Goal: Task Accomplishment & Management: Complete application form

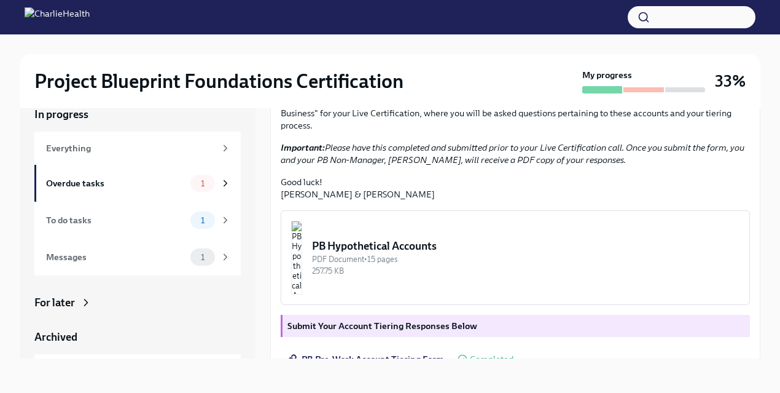
scroll to position [211, 0]
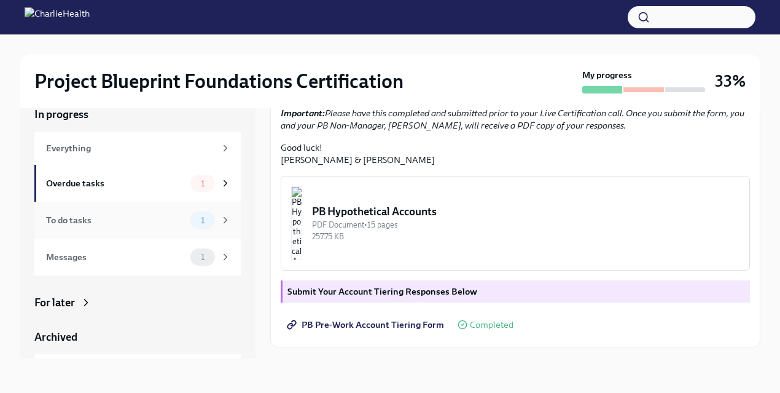
click at [166, 226] on div "To do tasks" at bounding box center [115, 220] width 139 height 14
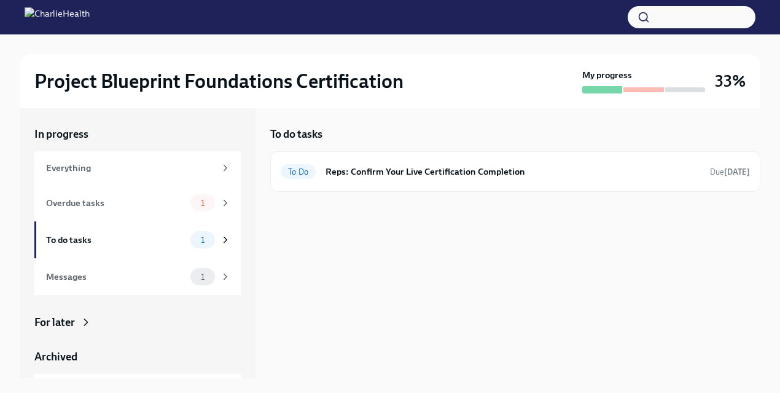
scroll to position [1, 0]
click at [443, 163] on div "To Do Reps: Confirm Your Live Certification Completion Due [DATE]" at bounding box center [515, 172] width 469 height 20
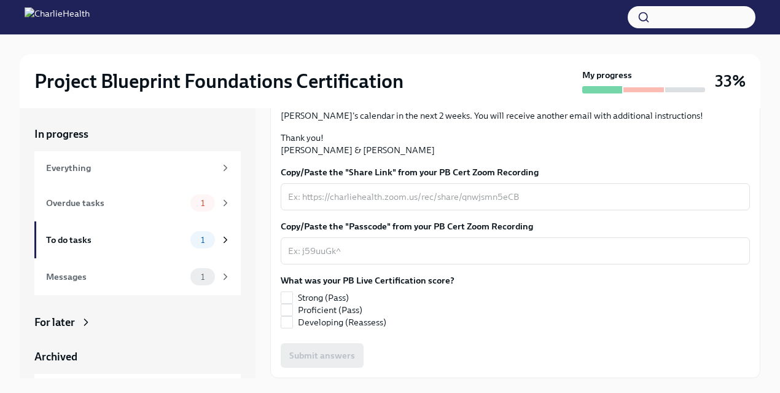
scroll to position [243, 0]
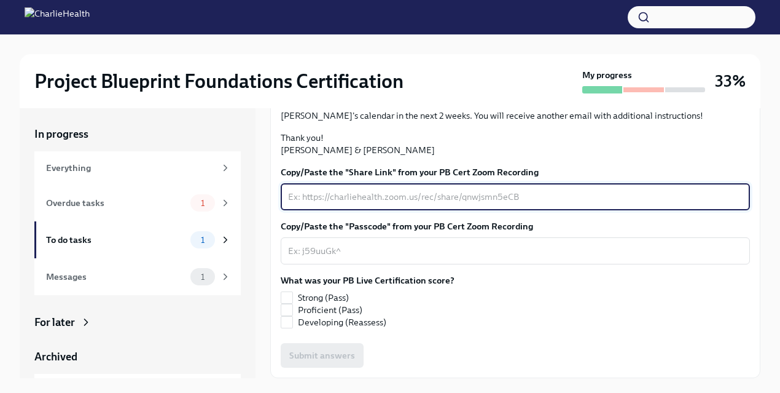
click at [385, 204] on textarea "Copy/Paste the "Share Link" from your PB Cert Zoom Recording" at bounding box center [515, 196] width 455 height 15
paste textarea "[URL][DOMAIN_NAME][DOMAIN_NAME]"
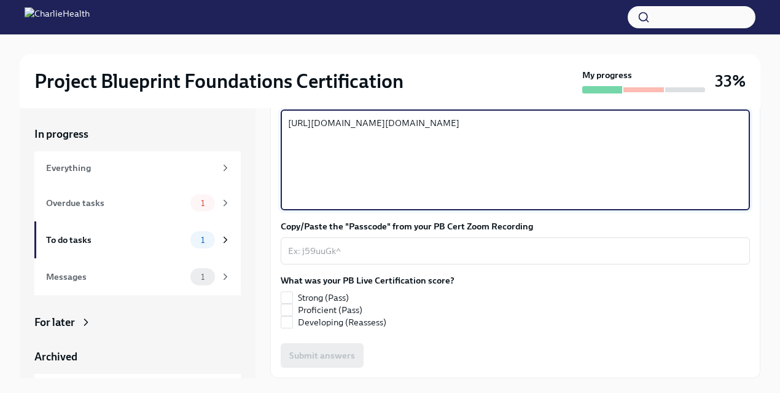
scroll to position [392, 0]
type textarea "[URL][DOMAIN_NAME][DOMAIN_NAME]"
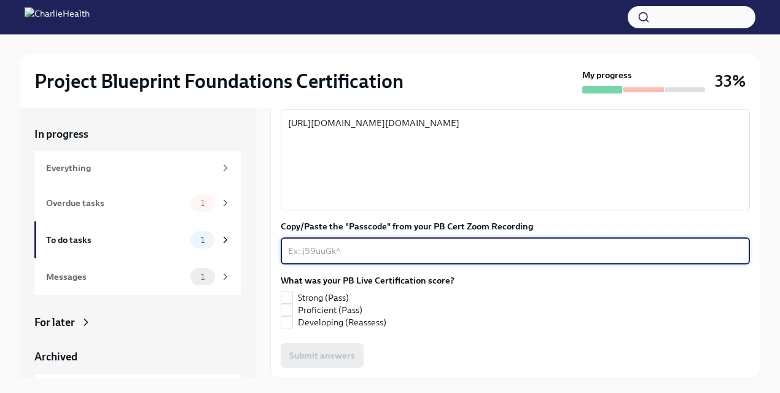
click at [340, 248] on textarea "Copy/Paste the "Passcode" from your PB Cert Zoom Recording" at bounding box center [515, 250] width 455 height 15
paste textarea "HM*@f0wA"
type textarea "HM*@f0wA"
click at [292, 294] on label "Strong (Pass)" at bounding box center [363, 297] width 164 height 12
click at [292, 294] on input "Strong (Pass)" at bounding box center [286, 297] width 11 height 11
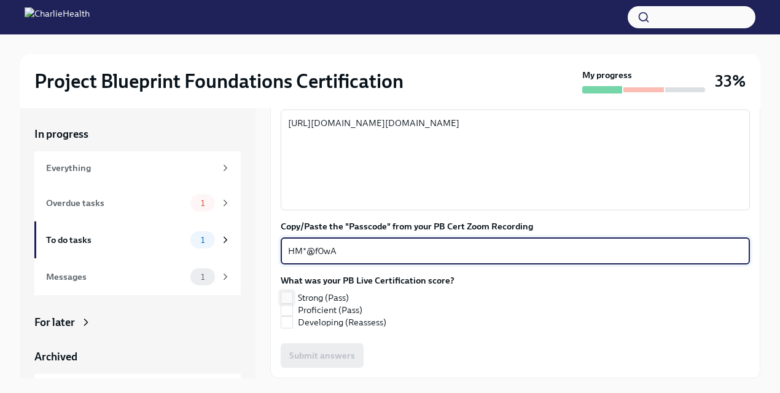
checkbox input "true"
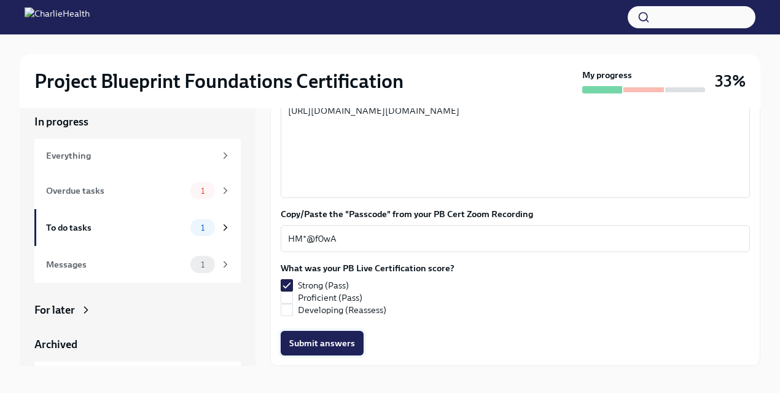
scroll to position [17, 0]
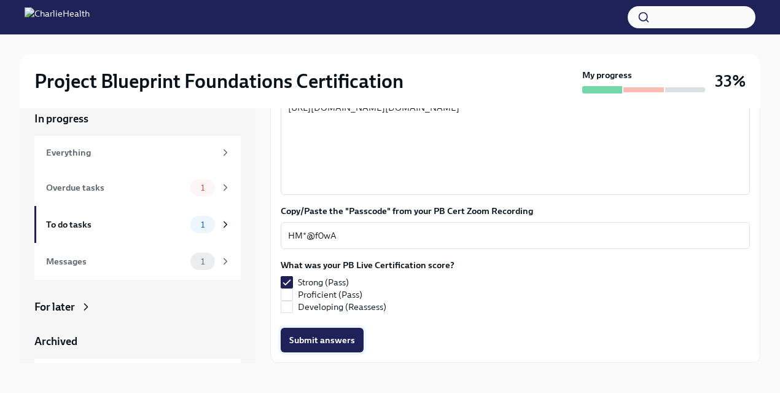
click at [324, 341] on span "Submit answers" at bounding box center [322, 340] width 66 height 12
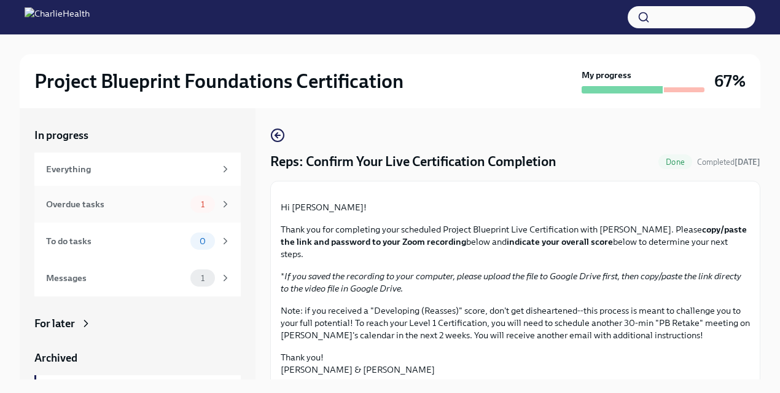
click at [200, 204] on span "1" at bounding box center [203, 204] width 18 height 9
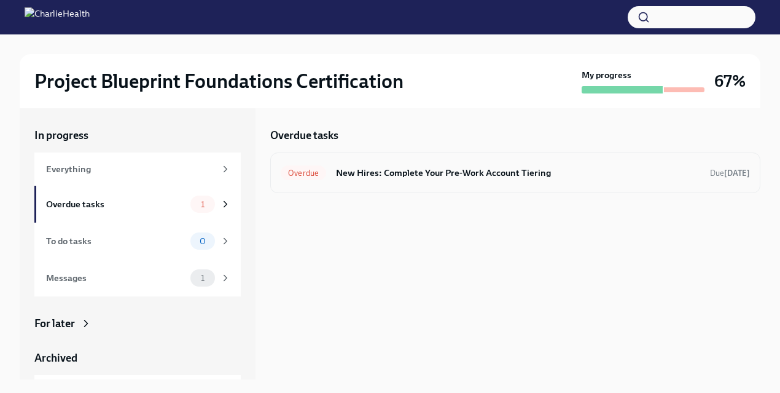
click at [415, 176] on h6 "New Hires: Complete Your Pre-Work Account Tiering" at bounding box center [518, 173] width 364 height 14
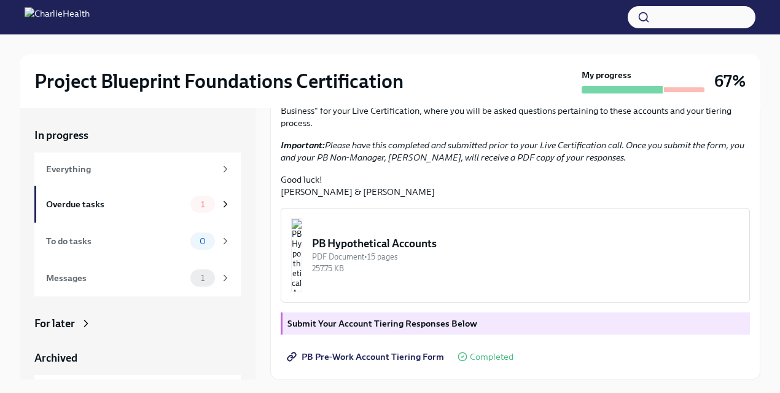
scroll to position [312, 0]
click at [219, 192] on div "Overdue tasks 1" at bounding box center [137, 204] width 206 height 37
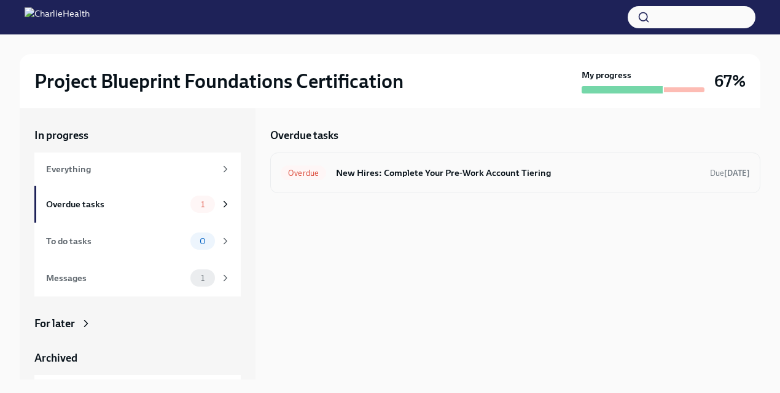
click at [457, 176] on h6 "New Hires: Complete Your Pre-Work Account Tiering" at bounding box center [518, 173] width 364 height 14
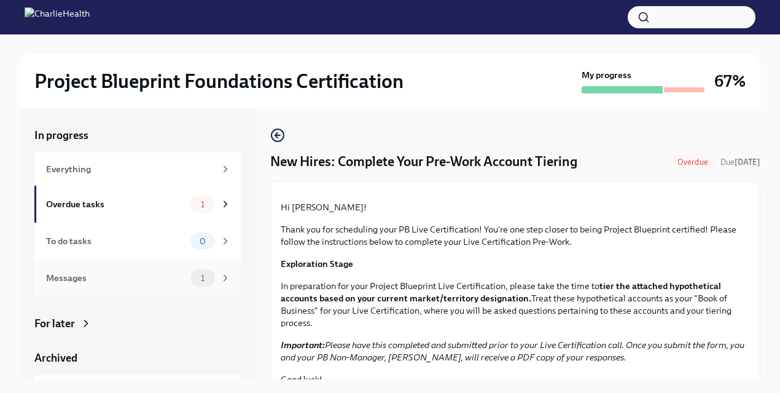
click at [109, 286] on div "Messages 1" at bounding box center [138, 277] width 185 height 17
